Goal: Entertainment & Leisure: Browse casually

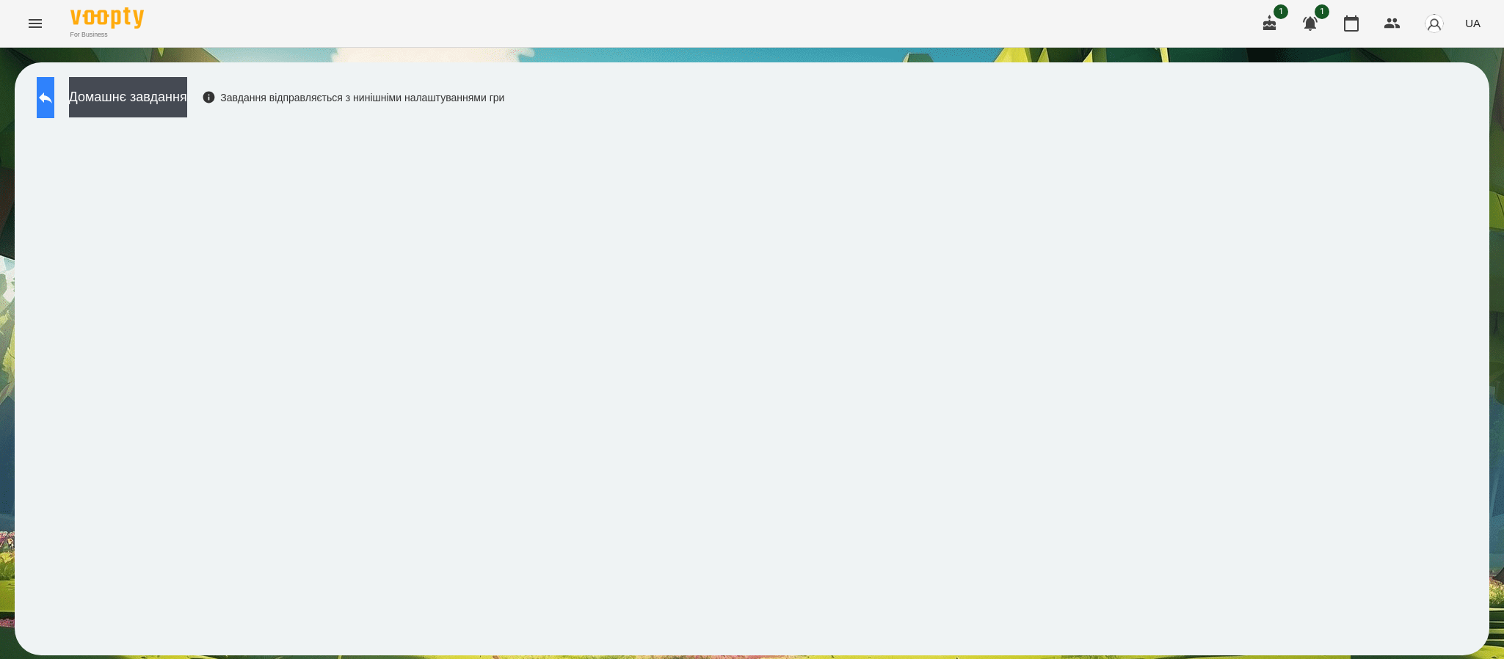
click at [54, 106] on button at bounding box center [46, 97] width 18 height 41
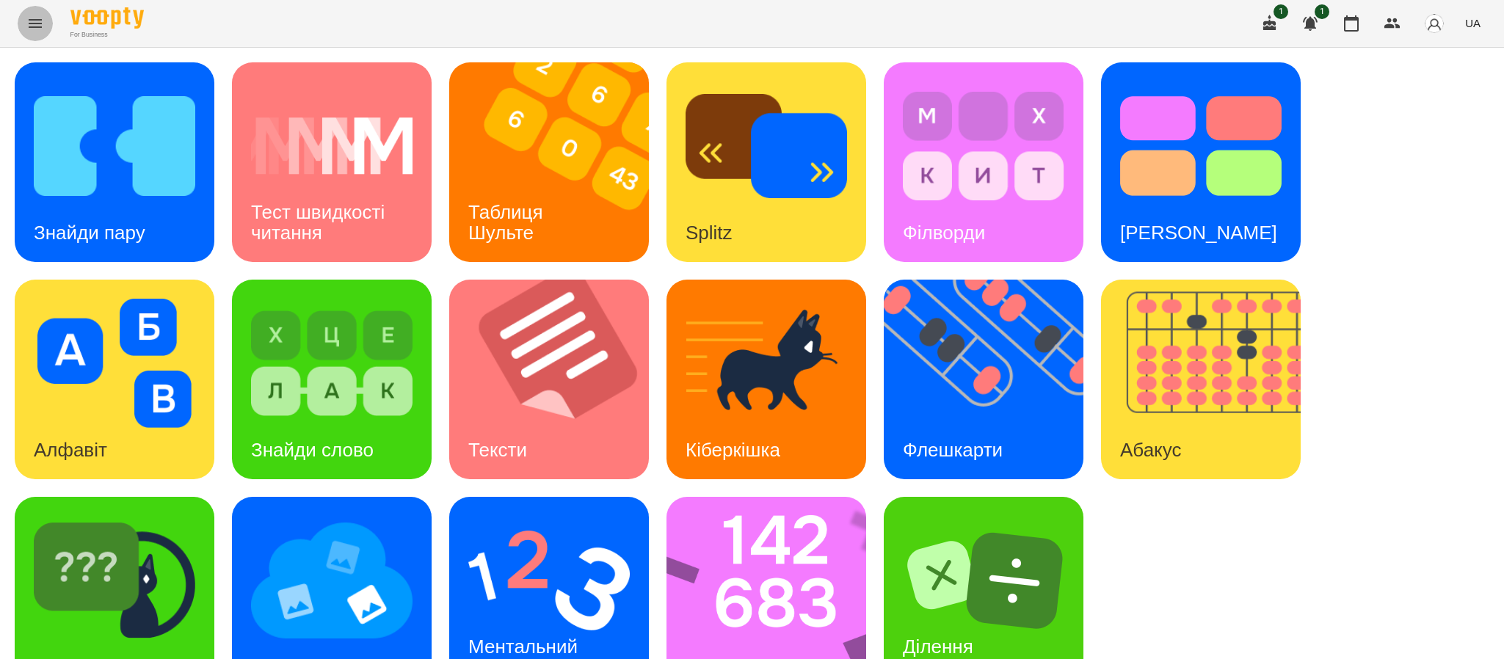
click at [26, 29] on icon "Menu" at bounding box center [35, 24] width 18 height 18
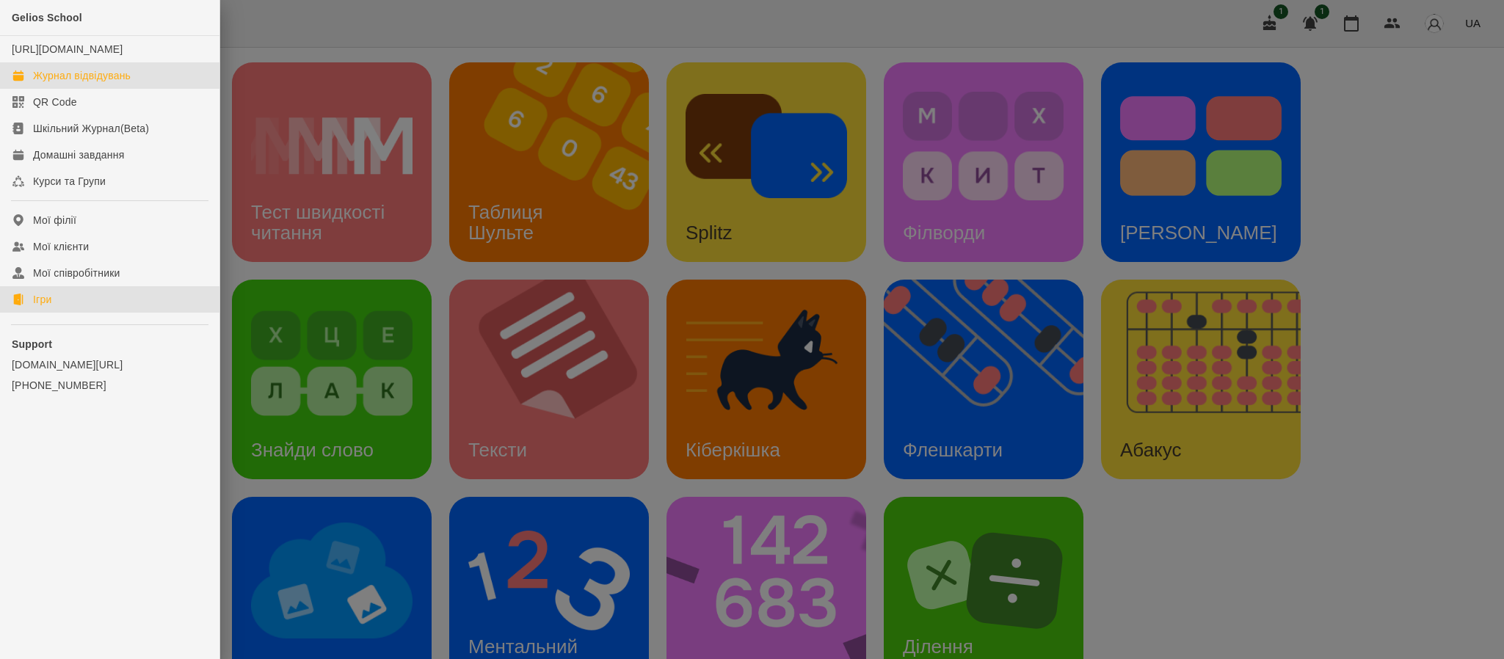
click at [120, 83] on div "Журнал відвідувань" at bounding box center [82, 75] width 98 height 15
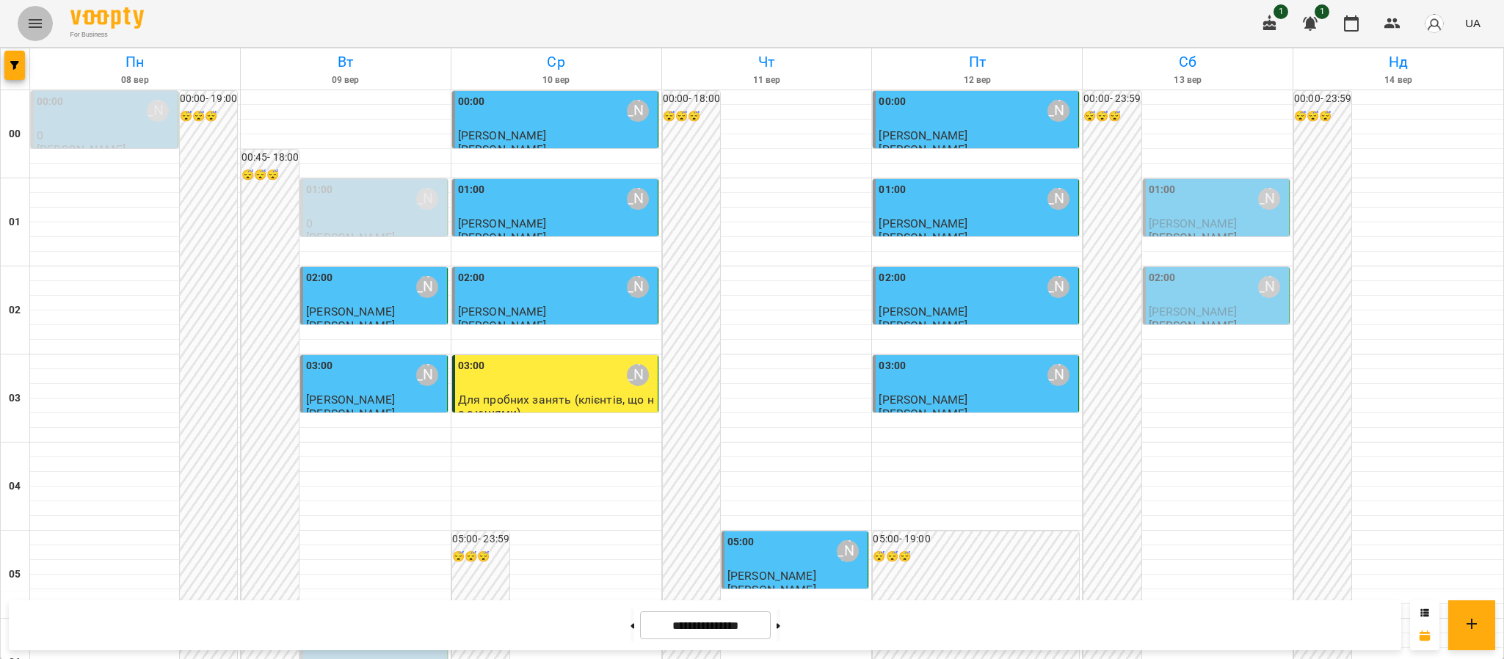
click at [47, 18] on button "Menu" at bounding box center [35, 23] width 35 height 35
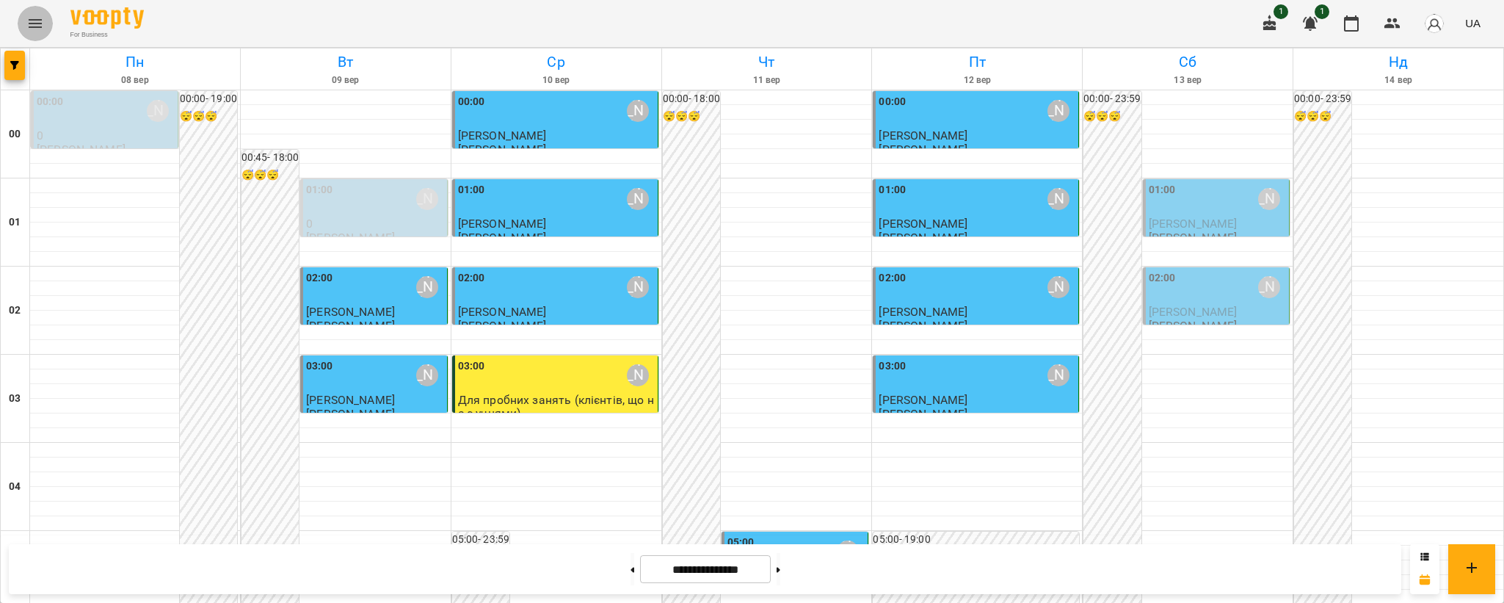
click at [18, 18] on button "Menu" at bounding box center [35, 23] width 35 height 35
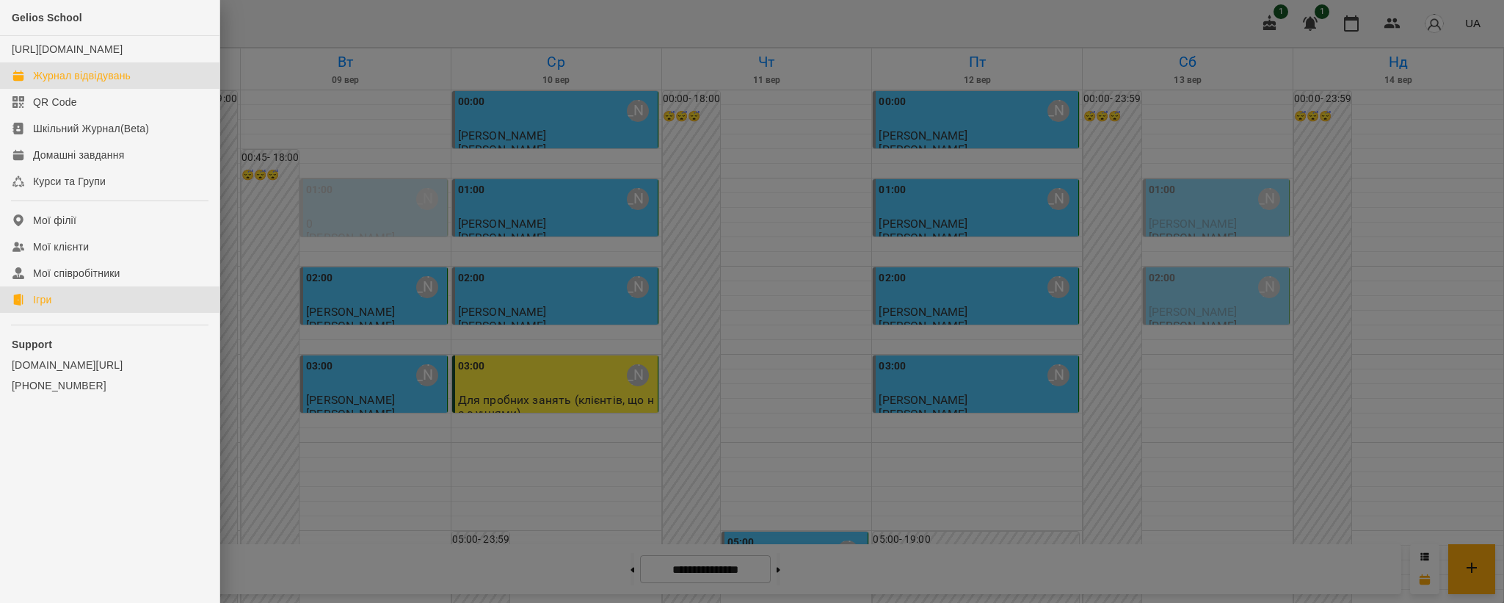
click at [21, 313] on link "Ігри" at bounding box center [110, 299] width 220 height 26
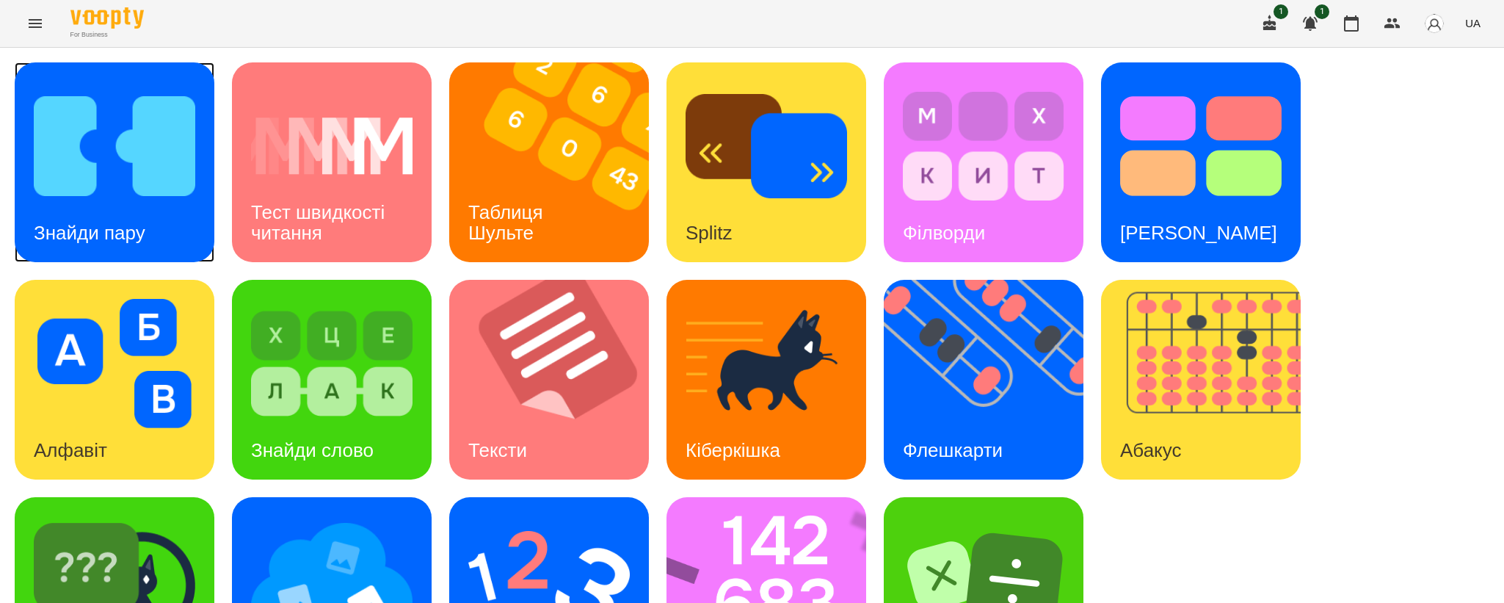
click at [104, 200] on img at bounding box center [115, 145] width 162 height 129
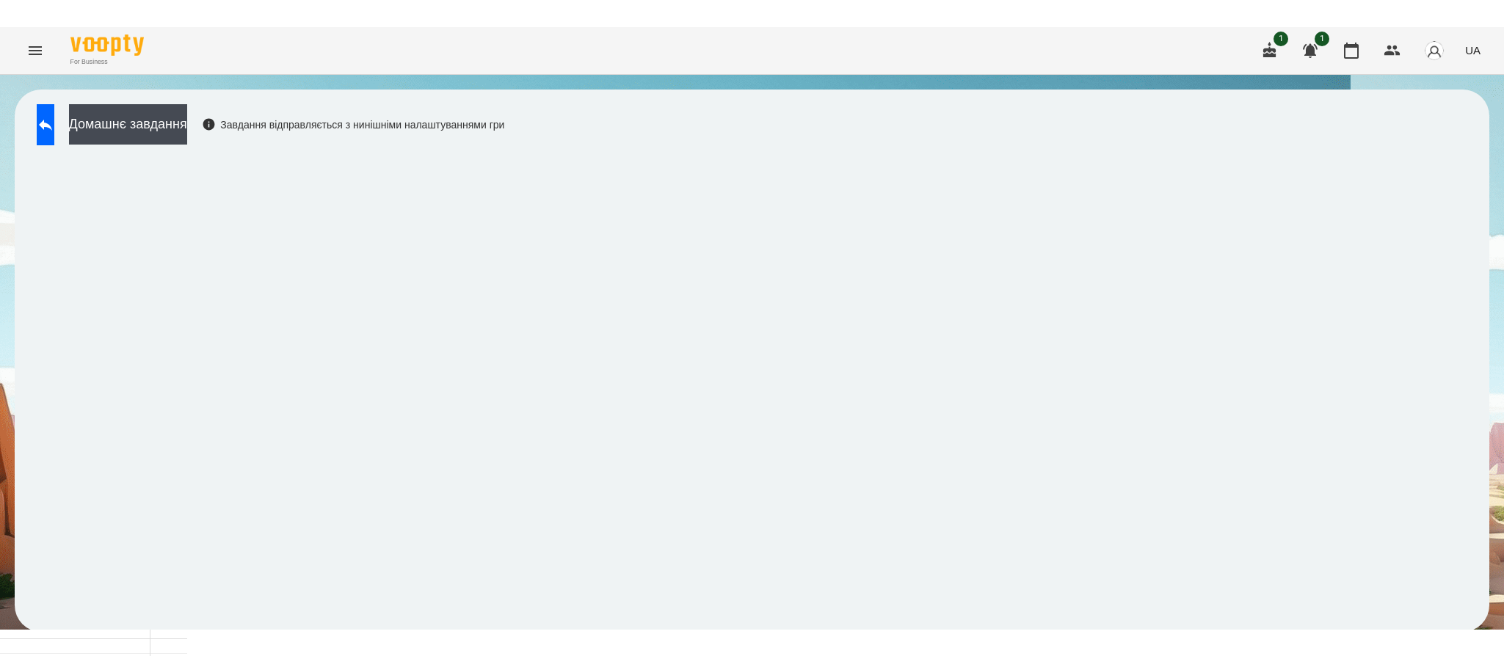
scroll to position [2, 0]
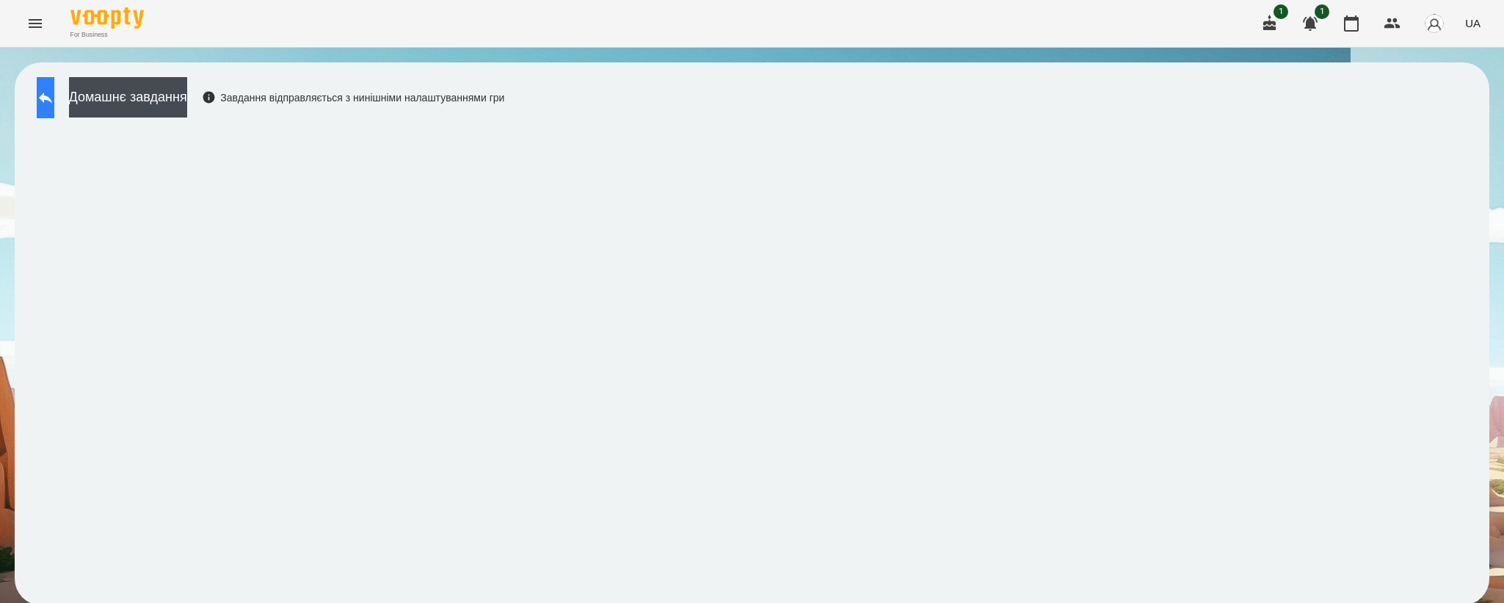
click at [54, 106] on button at bounding box center [46, 97] width 18 height 41
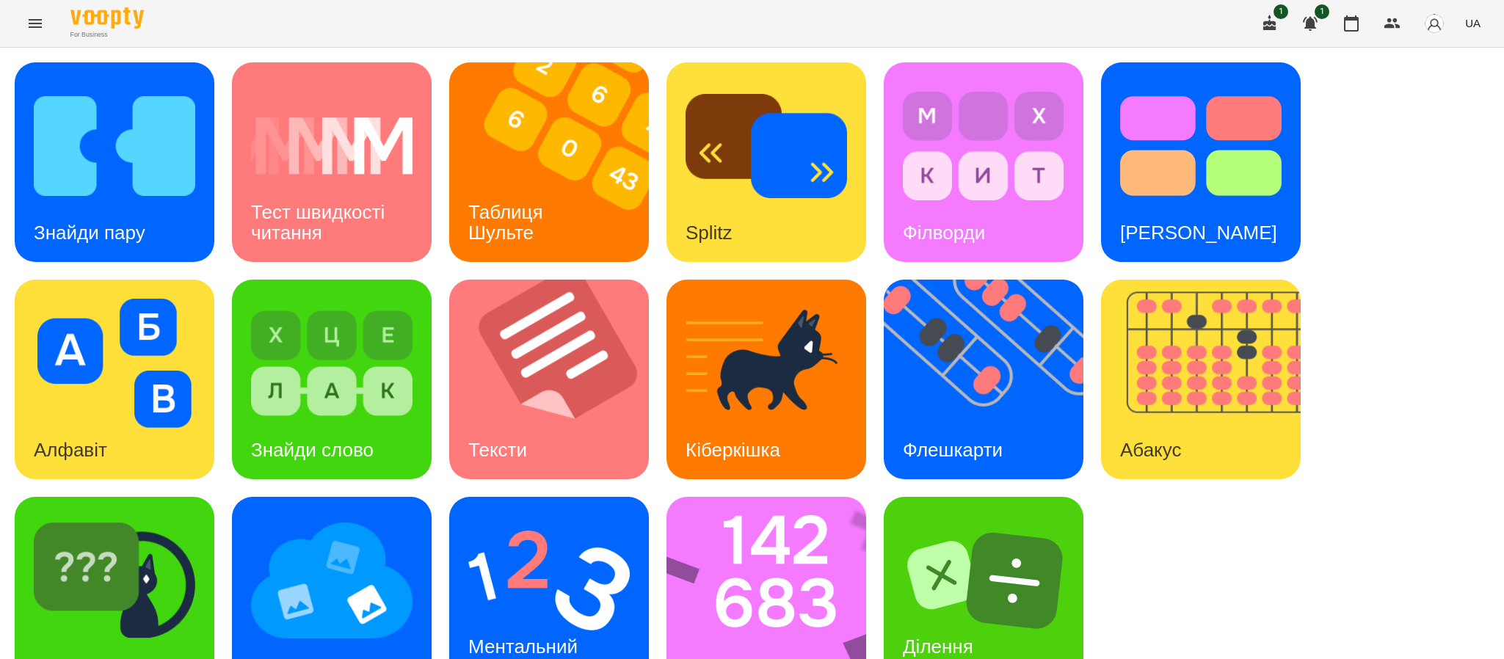
scroll to position [12, 0]
